Goal: Task Accomplishment & Management: Manage account settings

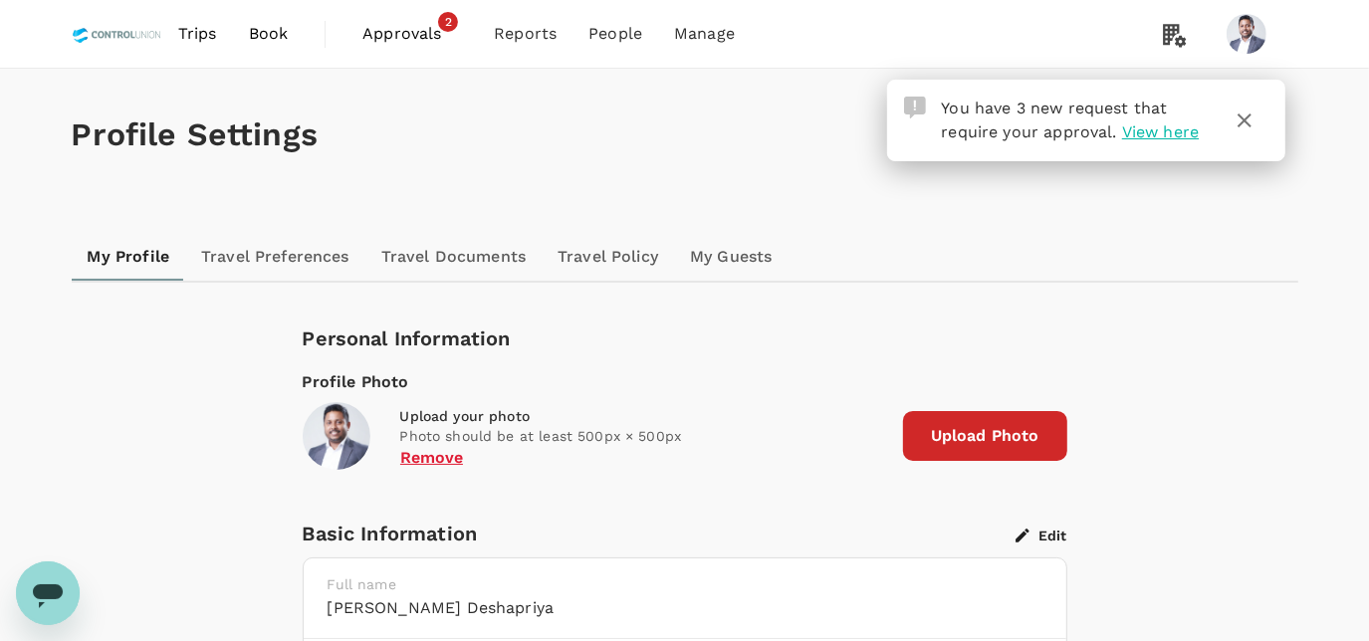
click at [392, 40] on span "Approvals" at bounding box center [412, 34] width 100 height 24
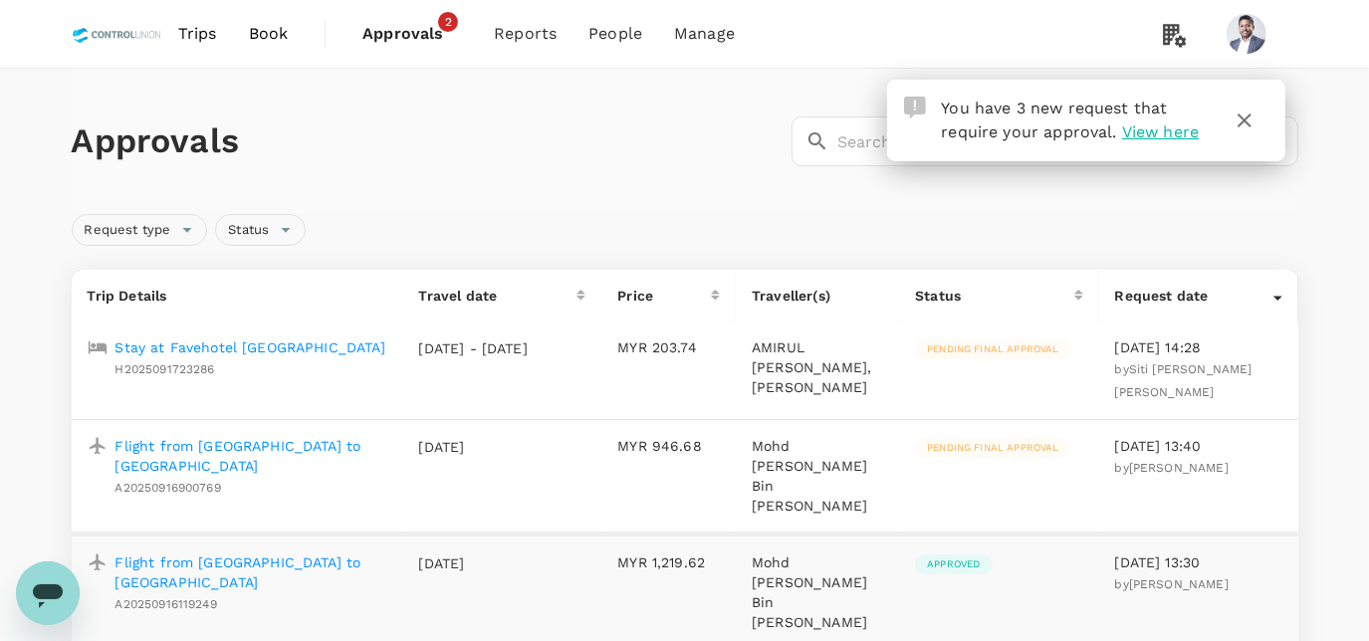
click at [271, 350] on p "Stay at Favehotel [GEOGRAPHIC_DATA]" at bounding box center [251, 348] width 270 height 20
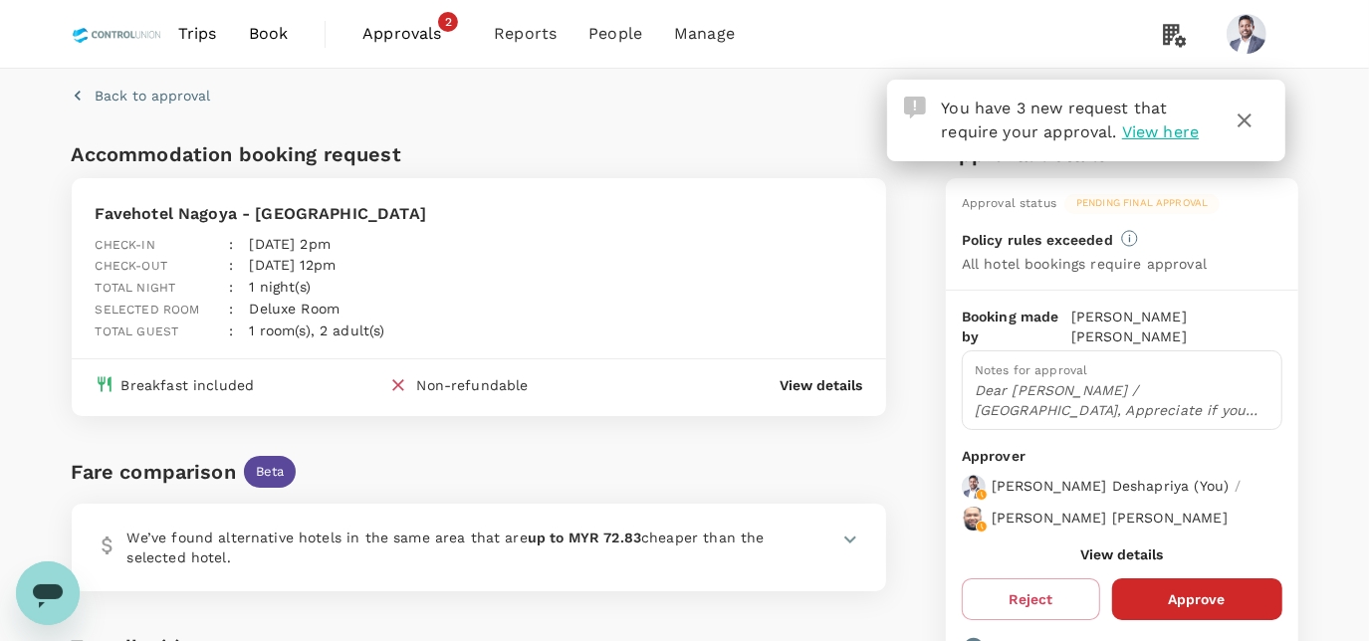
click at [1195, 580] on button "Approve" at bounding box center [1197, 600] width 170 height 42
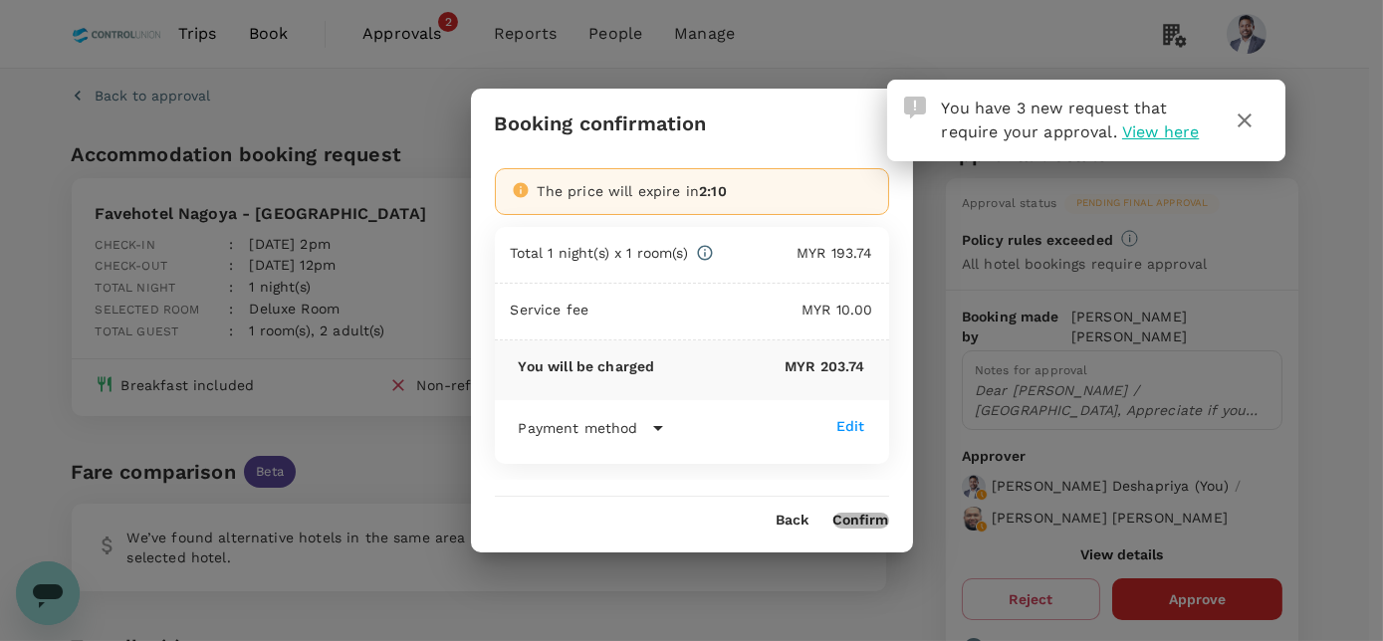
click at [876, 519] on button "Confirm" at bounding box center [861, 521] width 56 height 16
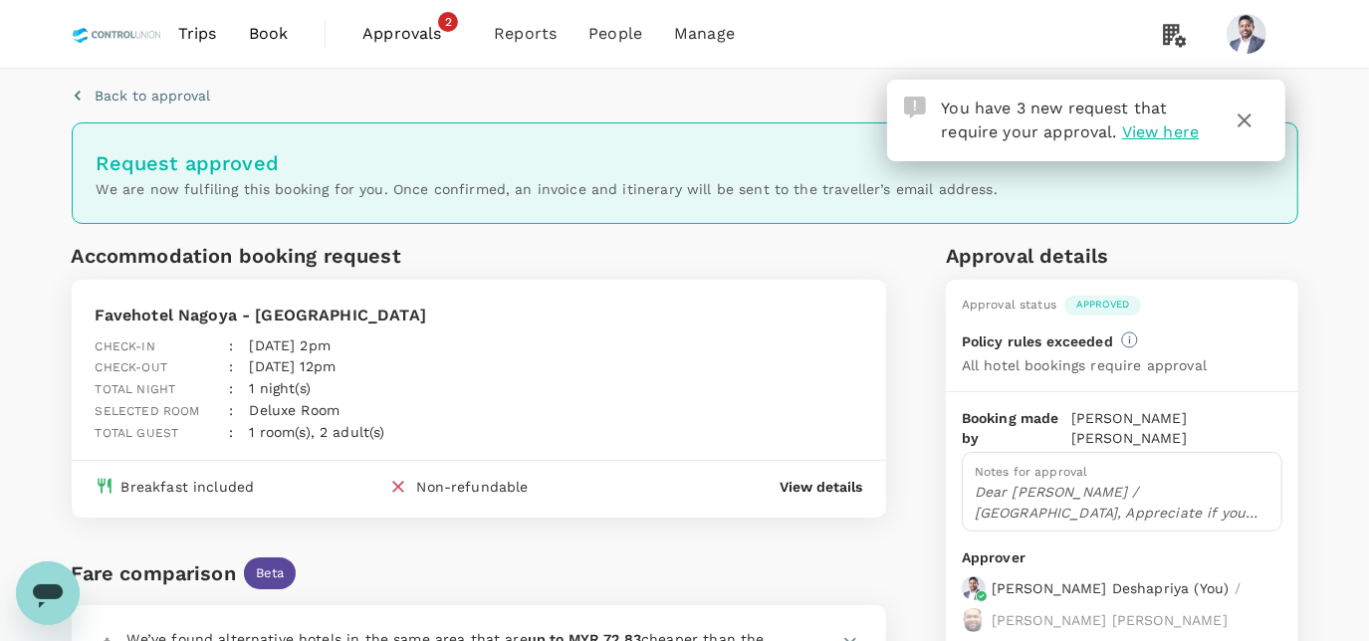
click at [418, 35] on span "Approvals" at bounding box center [412, 34] width 100 height 24
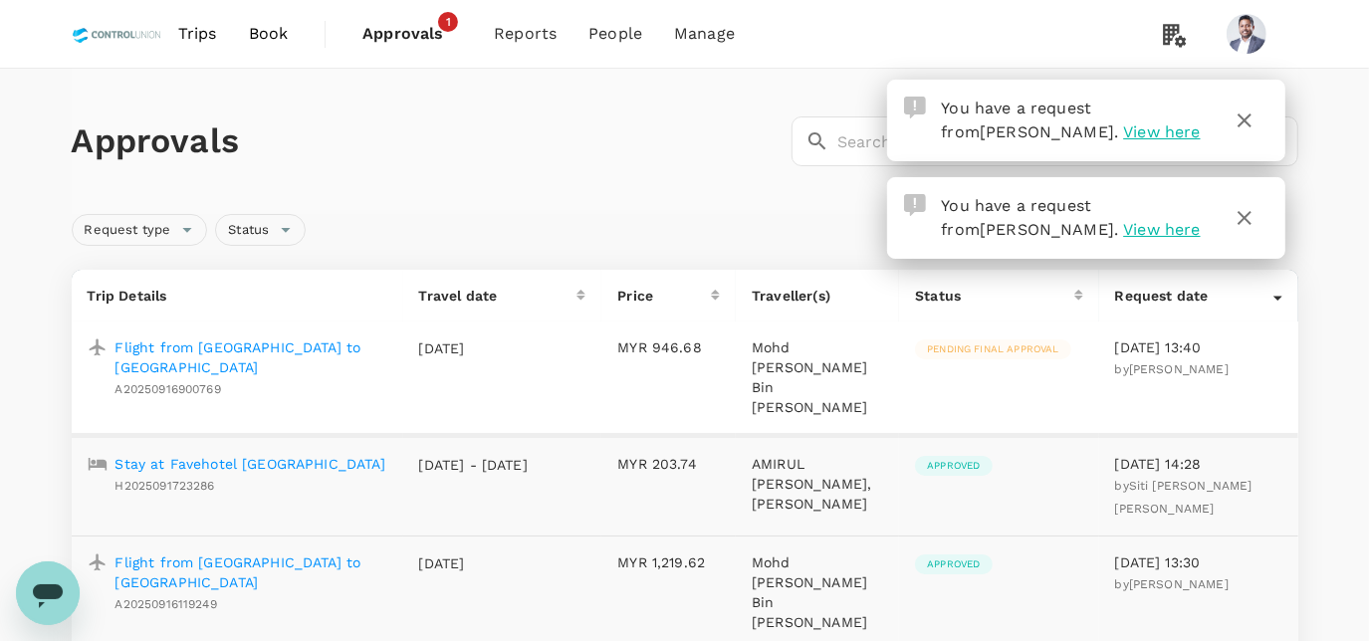
click at [253, 348] on p "Flight from [GEOGRAPHIC_DATA] to [GEOGRAPHIC_DATA]" at bounding box center [252, 358] width 272 height 40
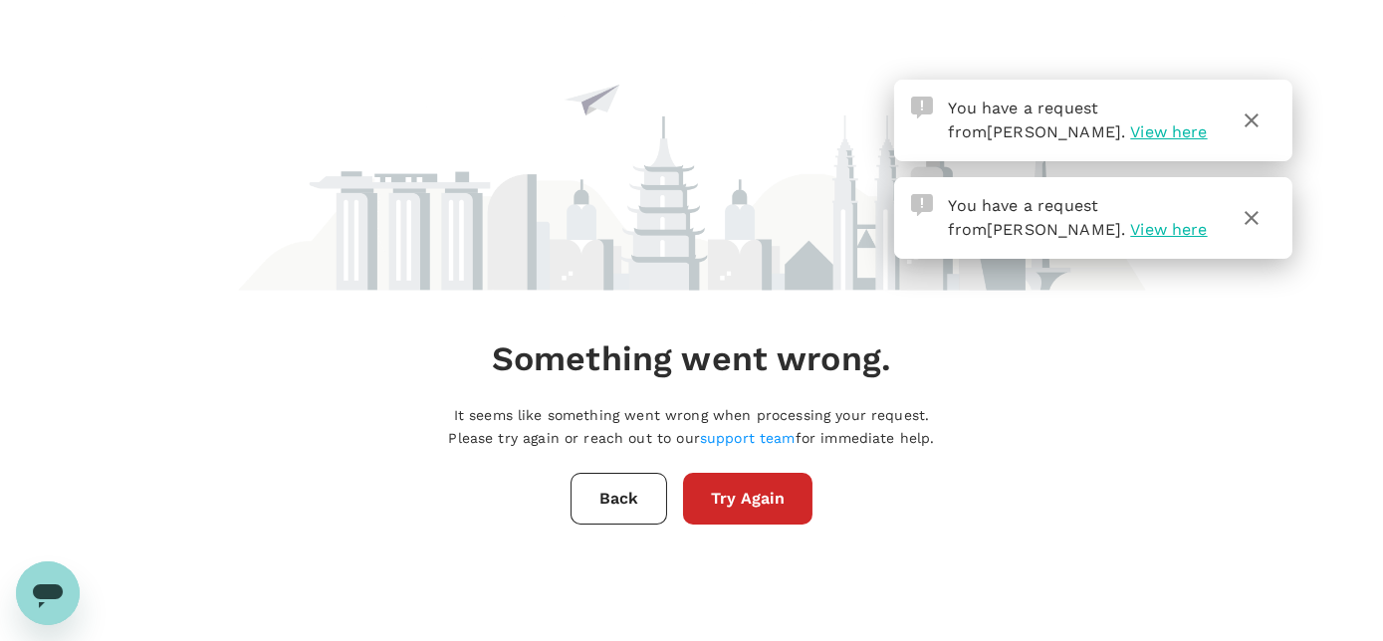
click at [755, 503] on button "Try Again" at bounding box center [747, 499] width 129 height 52
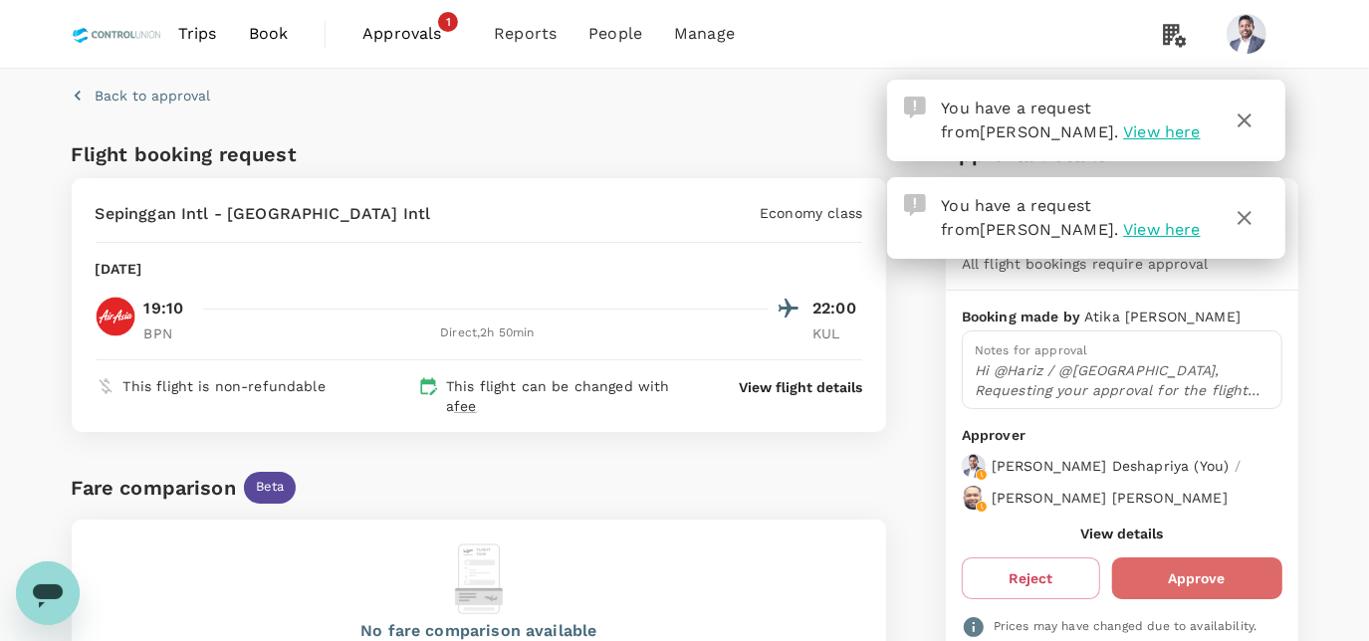
click at [1208, 576] on button "Approve" at bounding box center [1197, 579] width 170 height 42
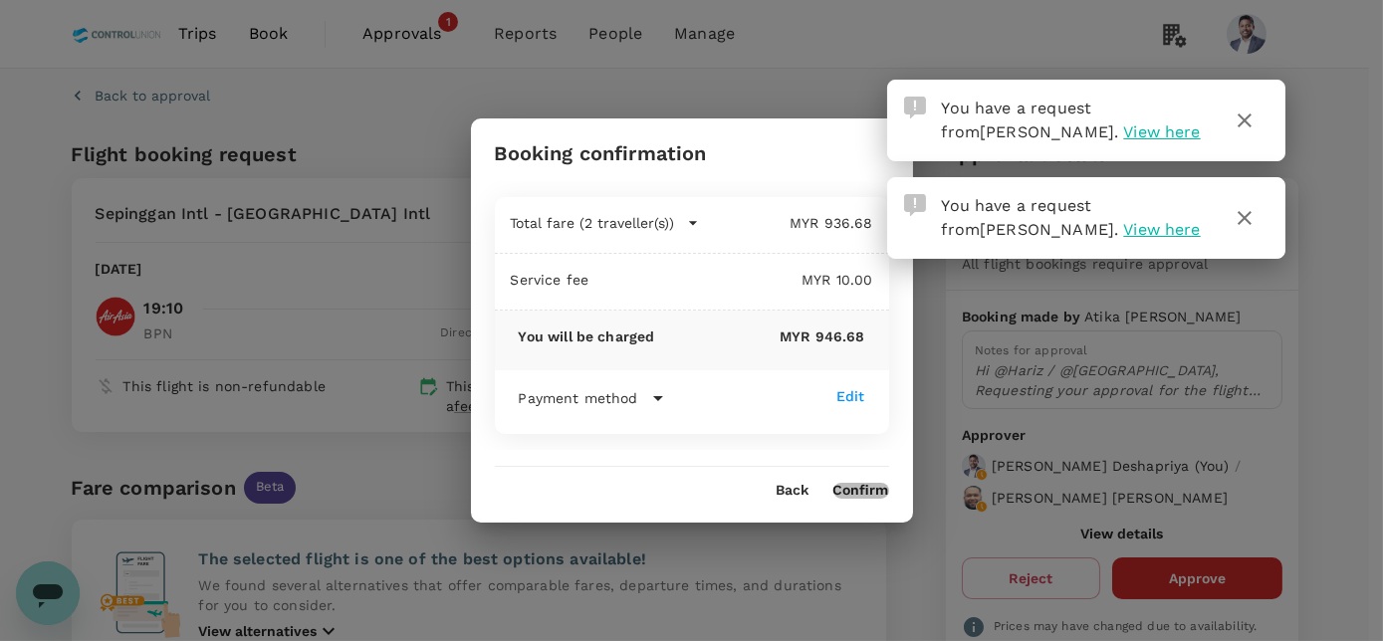
click at [873, 489] on button "Confirm" at bounding box center [861, 491] width 56 height 16
